Goal: Task Accomplishment & Management: Manage account settings

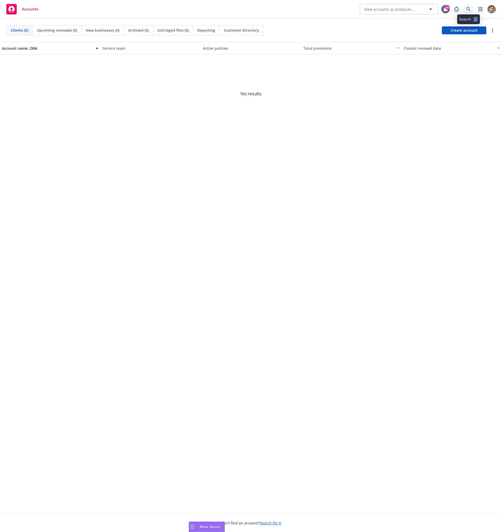
click at [468, 9] on icon at bounding box center [469, 9] width 5 height 5
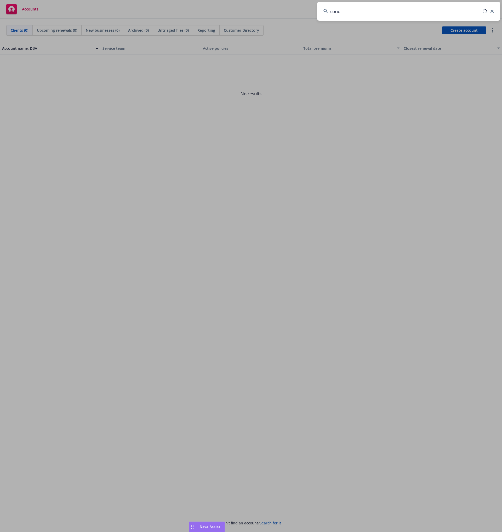
type input "corium"
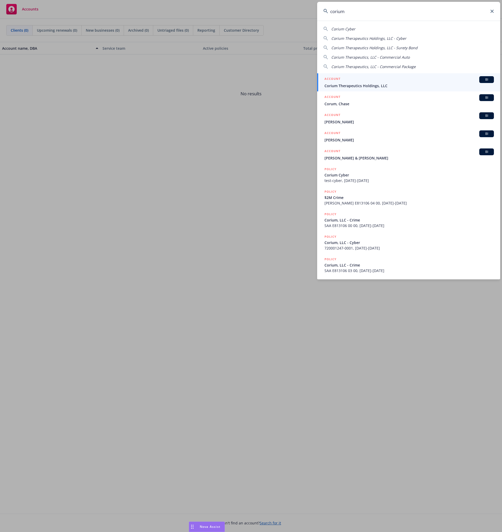
click at [378, 82] on div "ACCOUNT BI" at bounding box center [410, 79] width 170 height 7
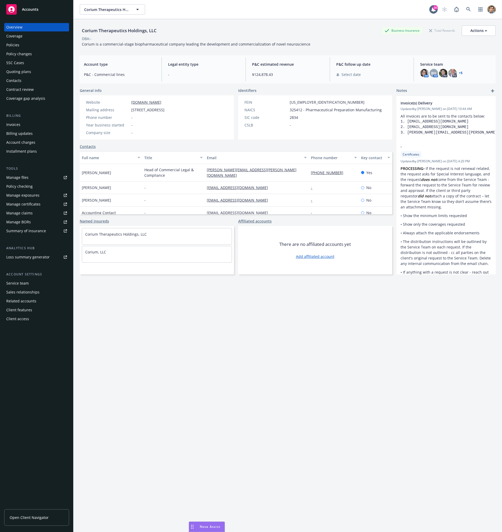
click at [26, 46] on div "Policies" at bounding box center [36, 45] width 61 height 8
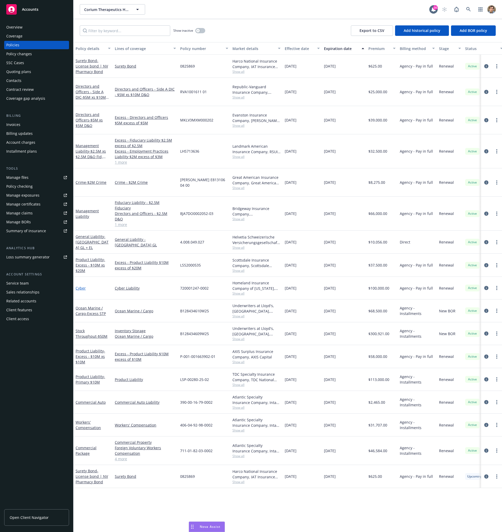
click at [82, 285] on link "Cyber" at bounding box center [81, 287] width 10 height 5
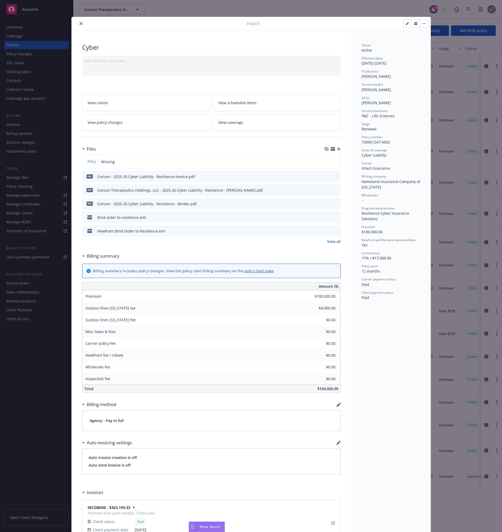
click at [337, 149] on icon "button" at bounding box center [339, 149] width 4 height 4
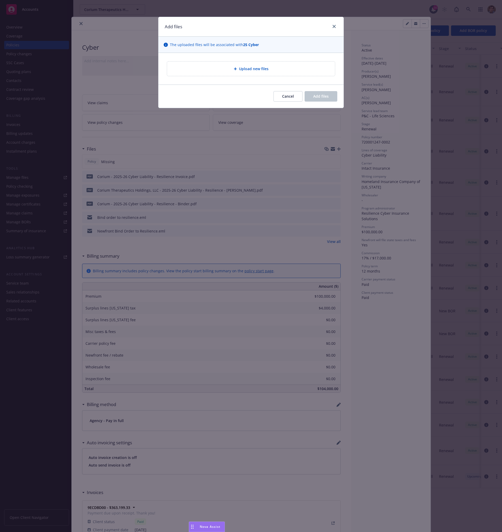
click at [245, 71] on span "Upload new files" at bounding box center [254, 68] width 30 height 5
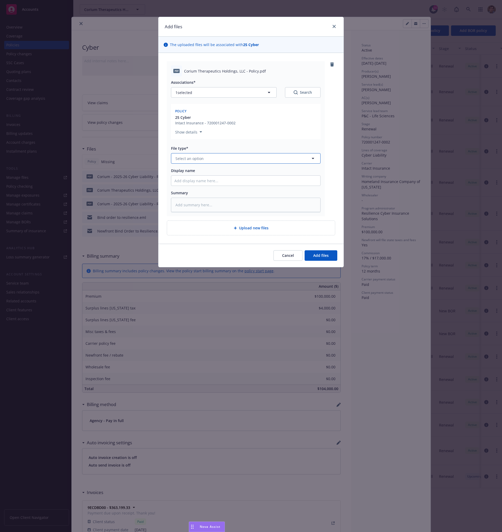
click at [209, 161] on button "Select an option" at bounding box center [246, 158] width 150 height 10
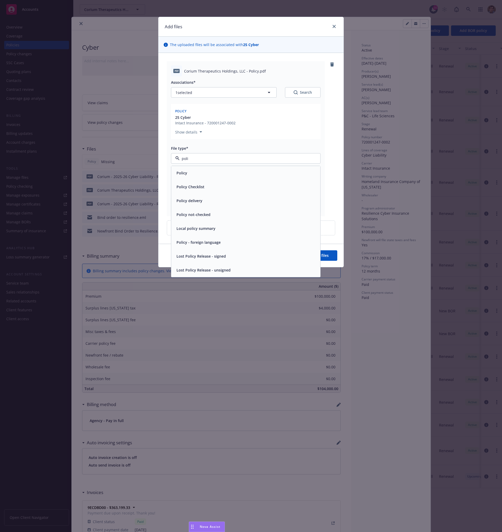
type input "polic"
click at [216, 172] on div "Policy" at bounding box center [246, 173] width 143 height 8
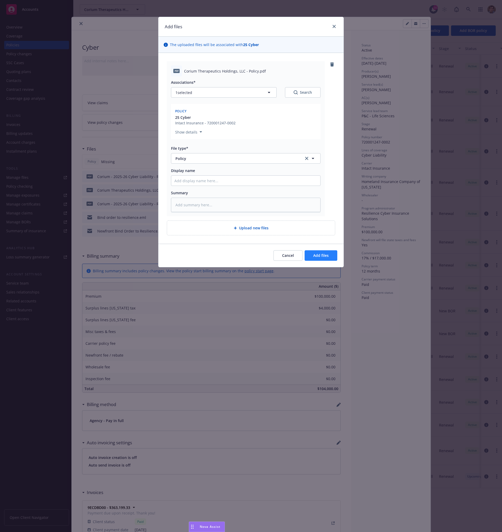
click at [319, 255] on span "Add files" at bounding box center [320, 255] width 15 height 5
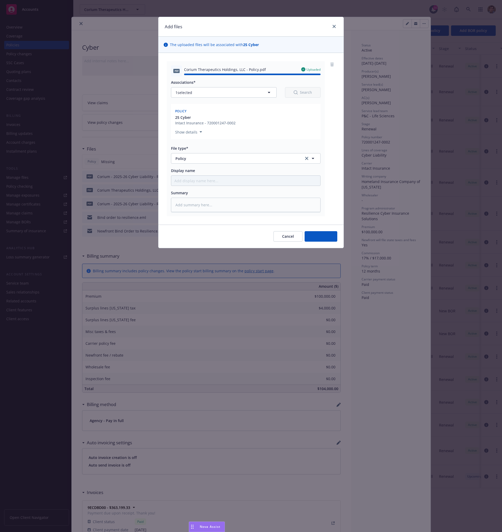
type textarea "x"
